Goal: Task Accomplishment & Management: Manage account settings

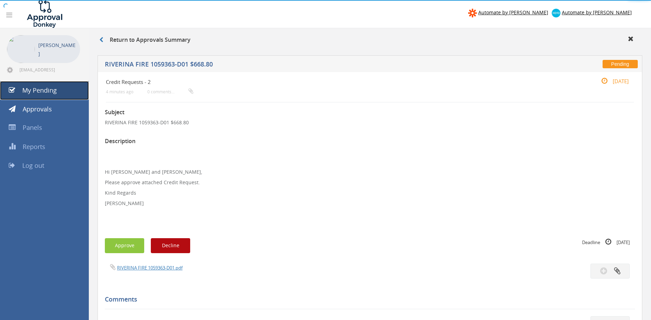
click at [55, 91] on span "My Pending" at bounding box center [39, 90] width 34 height 8
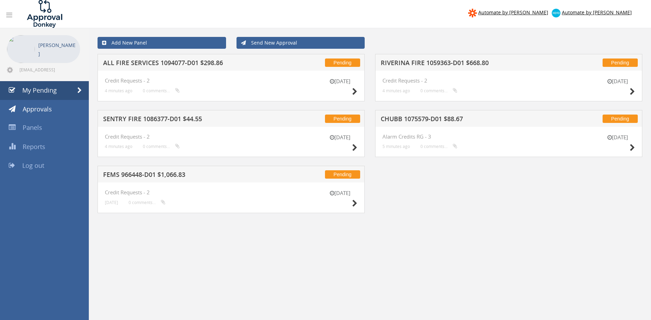
click at [164, 65] on h5 "ALL FIRE SERVICES 1094077-D01 $298.86" at bounding box center [192, 64] width 179 height 9
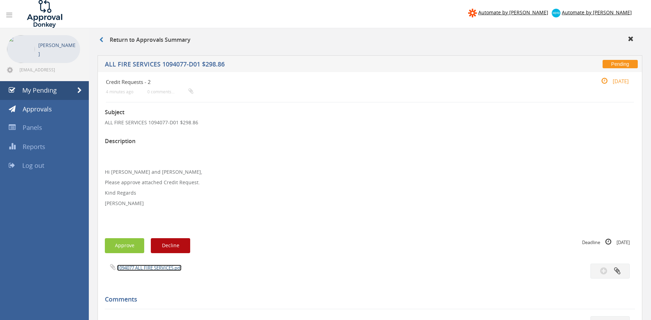
click at [161, 268] on link "1094077 ALL FIRE SERVICES.pdf" at bounding box center [149, 268] width 64 height 6
click at [133, 248] on button "Approve" at bounding box center [124, 245] width 39 height 15
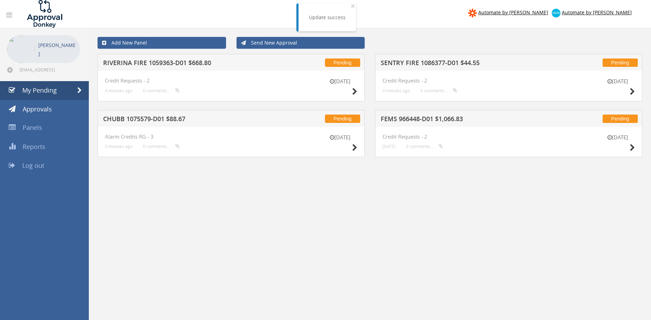
click at [189, 63] on h5 "RIVERINA FIRE 1059363-D01 $668.80" at bounding box center [192, 64] width 179 height 9
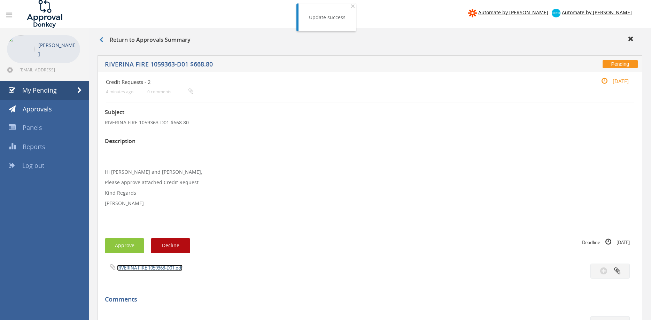
click at [168, 266] on link "RIVERINA FIRE 1059363-D01.pdf" at bounding box center [149, 268] width 65 height 6
click at [148, 267] on link "RIVERINA FIRE 1059363-D01.pdf" at bounding box center [149, 268] width 65 height 6
click at [133, 246] on button "Approve" at bounding box center [124, 245] width 39 height 15
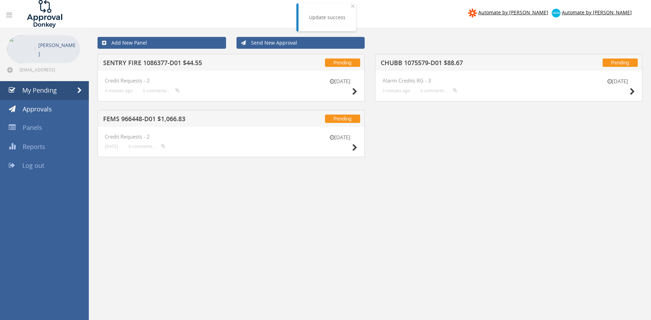
click at [417, 62] on h5 "CHUBB 1075579-D01 $88.67" at bounding box center [470, 64] width 179 height 9
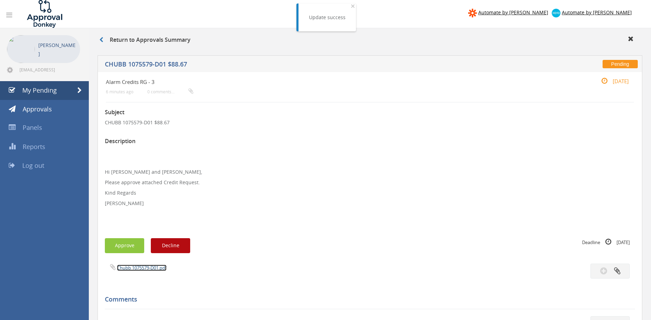
click at [146, 266] on link "Chubb 1075579-D01.pdf" at bounding box center [141, 268] width 49 height 6
click at [132, 250] on button "Approve" at bounding box center [124, 245] width 39 height 15
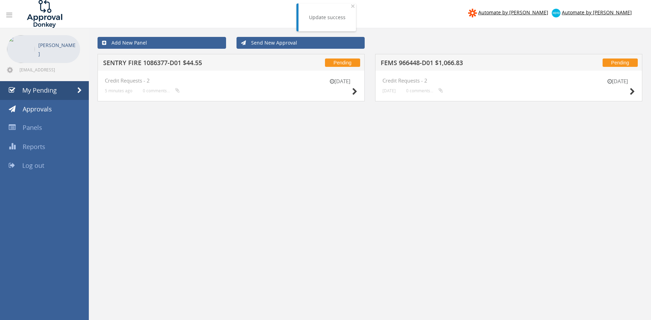
click at [197, 64] on h5 "SENTRY FIRE 1086377-D01 $44.55" at bounding box center [192, 64] width 179 height 9
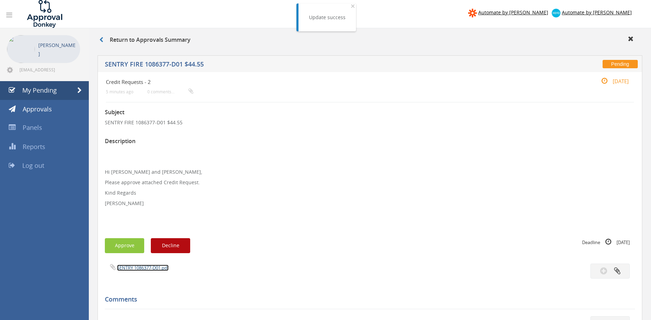
click at [154, 269] on link "SENTRY 1086377-D01.pdf" at bounding box center [143, 268] width 52 height 6
click at [125, 247] on button "Approve" at bounding box center [124, 245] width 39 height 15
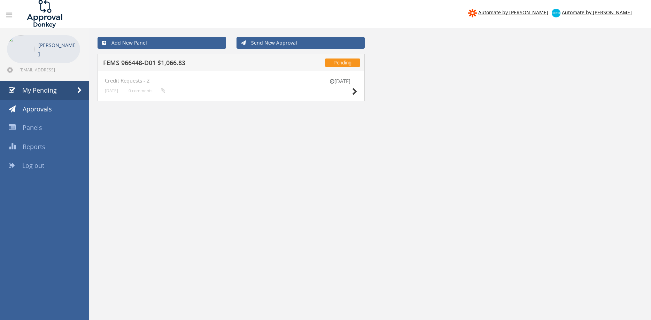
drag, startPoint x: 359, startPoint y: 208, endPoint x: 372, endPoint y: 216, distance: 15.8
click at [359, 207] on div "Add New Panel Send New Approval Pending FEMS 966448-D01 $1,066.83 [DATE] Credit…" at bounding box center [370, 188] width 562 height 320
click at [186, 64] on h5 "FEMS 966448-D01 $1,066.83" at bounding box center [192, 64] width 179 height 9
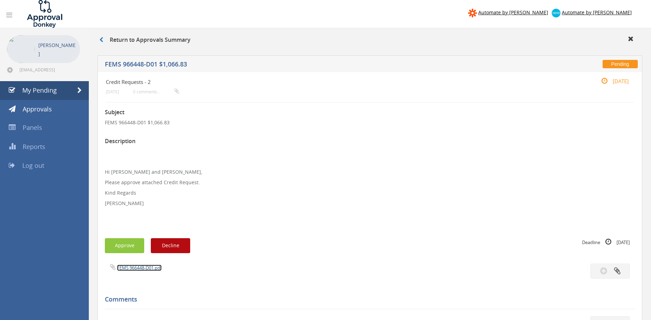
click at [144, 269] on link "FEMS 966448-D01.pdf" at bounding box center [139, 268] width 45 height 6
click at [52, 91] on span "My Pending" at bounding box center [39, 90] width 34 height 8
